Goal: Use online tool/utility: Utilize a website feature to perform a specific function

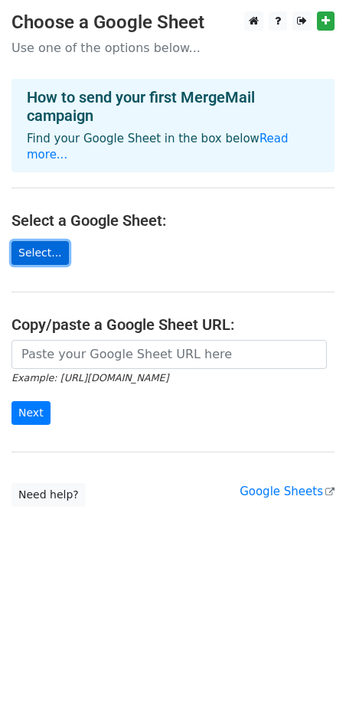
click at [48, 241] on link "Select..." at bounding box center [39, 253] width 57 height 24
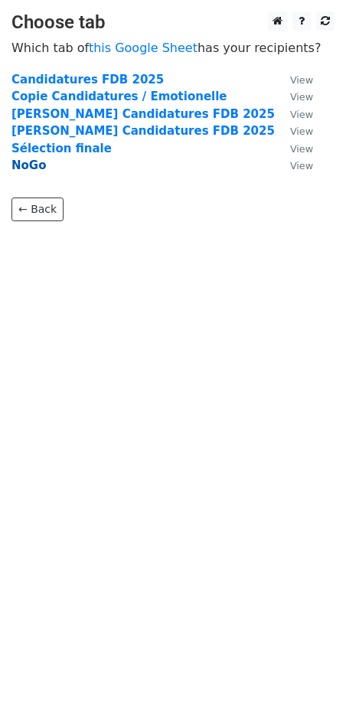
click at [30, 168] on strong "NoGo" at bounding box center [28, 165] width 34 height 14
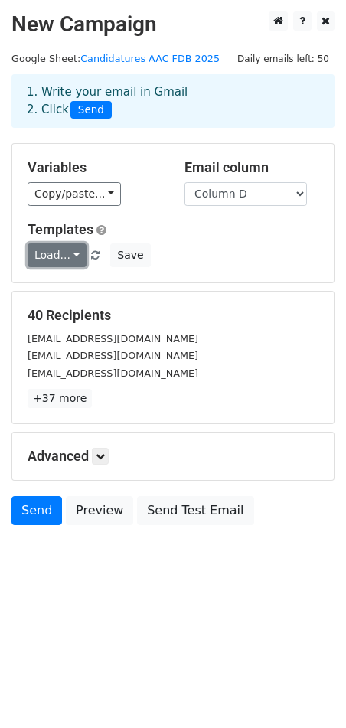
click at [77, 256] on link "Load..." at bounding box center [57, 255] width 59 height 24
click at [152, 255] on div "Load... No templates saved Save" at bounding box center [173, 255] width 314 height 24
click at [105, 457] on icon at bounding box center [100, 455] width 9 height 9
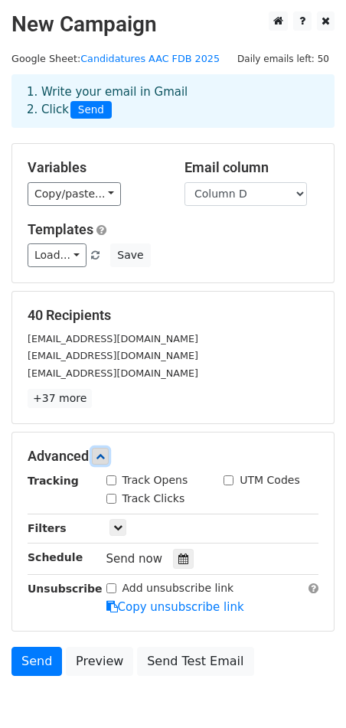
scroll to position [77, 0]
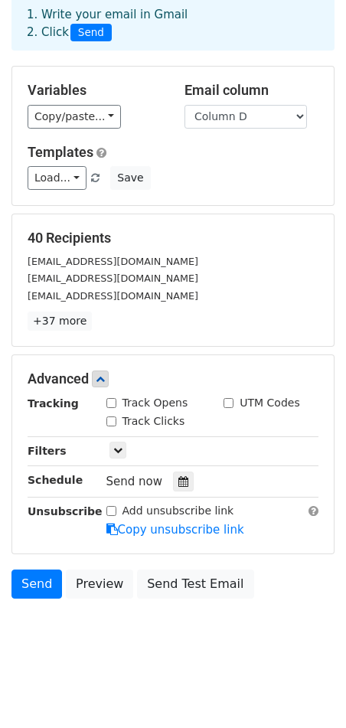
click at [112, 401] on input "Track Opens" at bounding box center [111, 403] width 10 height 10
checkbox input "true"
click at [67, 322] on link "+37 more" at bounding box center [60, 320] width 64 height 19
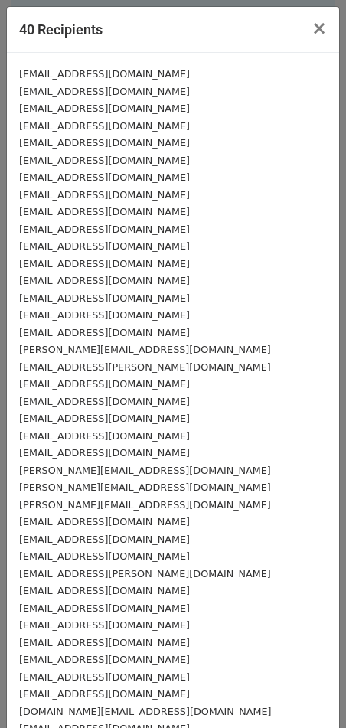
scroll to position [99, 0]
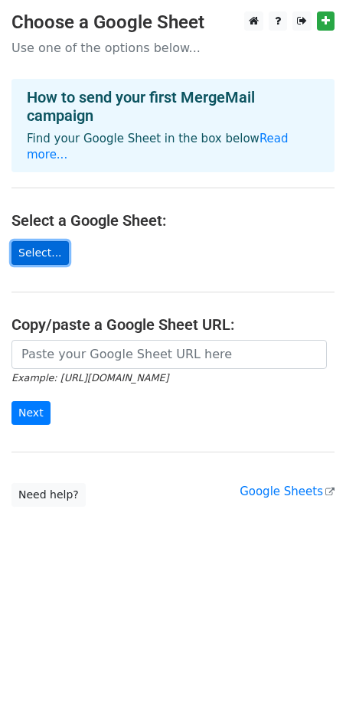
click at [46, 241] on link "Select..." at bounding box center [39, 253] width 57 height 24
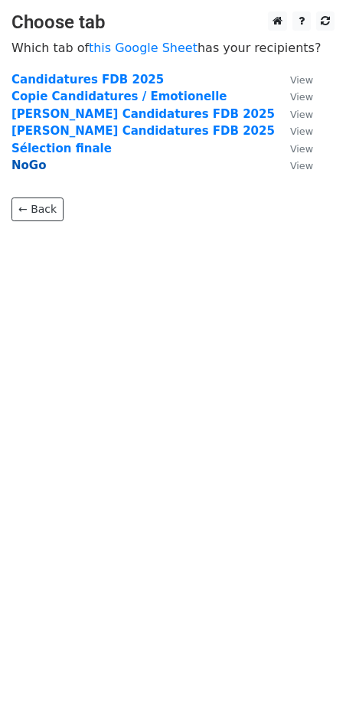
click at [31, 168] on strong "NoGo" at bounding box center [28, 165] width 34 height 14
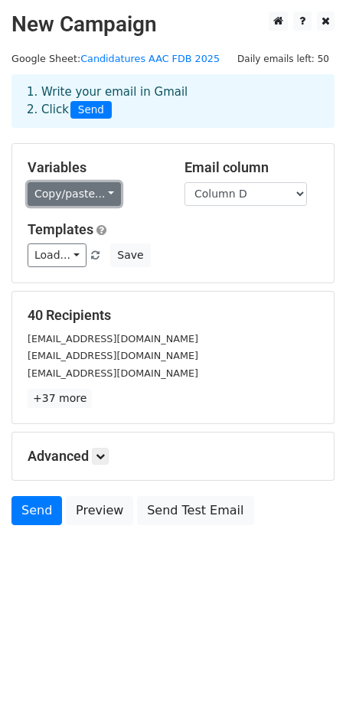
click at [104, 192] on link "Copy/paste..." at bounding box center [74, 194] width 93 height 24
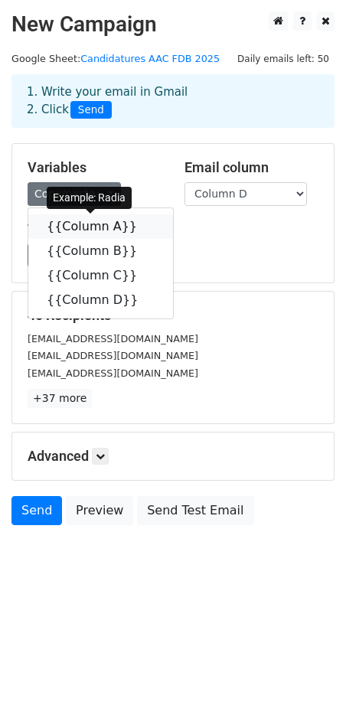
click at [141, 228] on icon at bounding box center [147, 226] width 12 height 12
